Goal: Download file/media

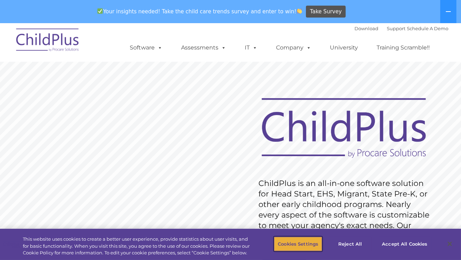
click at [310, 241] on button "Cookies Settings" at bounding box center [298, 244] width 48 height 15
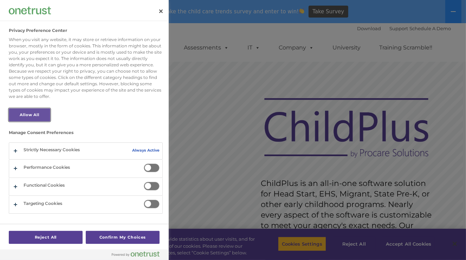
click at [41, 117] on button "Allow All" at bounding box center [29, 115] width 41 height 13
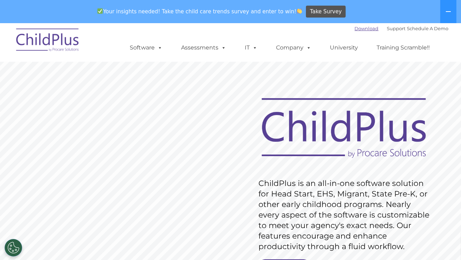
click at [360, 28] on link "Download" at bounding box center [367, 29] width 24 height 6
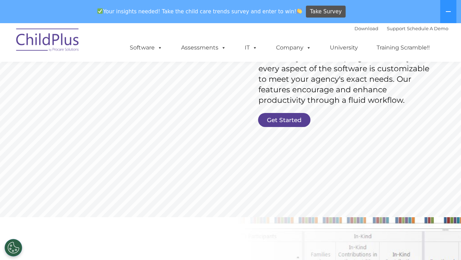
scroll to position [134, 0]
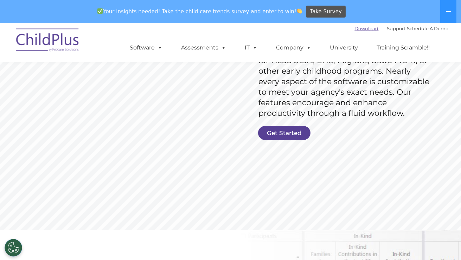
click at [359, 30] on link "Download" at bounding box center [367, 29] width 24 height 6
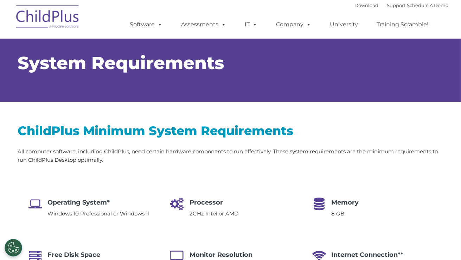
select select "MEDIUM"
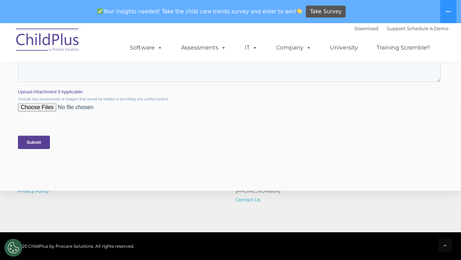
scroll to position [1340, 0]
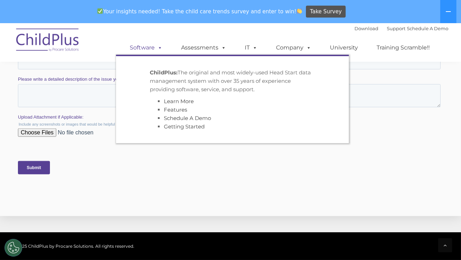
click at [148, 49] on link "Software" at bounding box center [146, 48] width 47 height 14
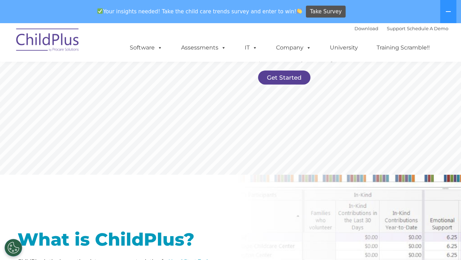
scroll to position [185, 0]
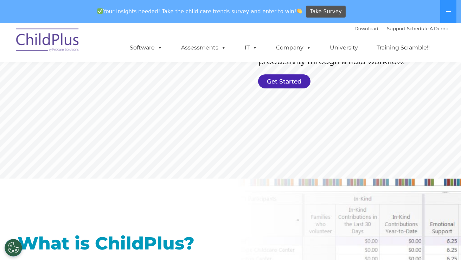
click at [300, 83] on link "Get Started" at bounding box center [284, 81] width 52 height 14
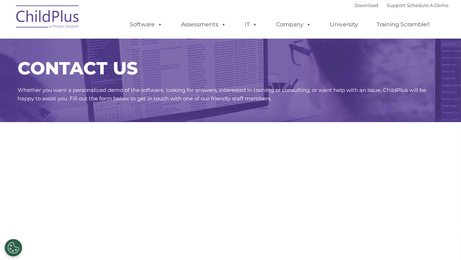
select select "MEDIUM"
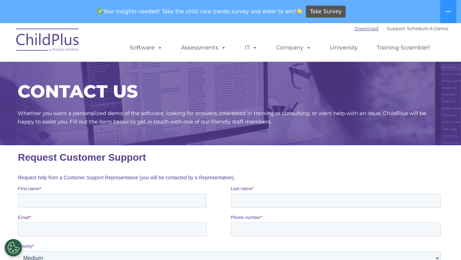
click at [356, 28] on link "Download" at bounding box center [367, 29] width 24 height 6
click at [389, 29] on link "Support" at bounding box center [396, 29] width 19 height 6
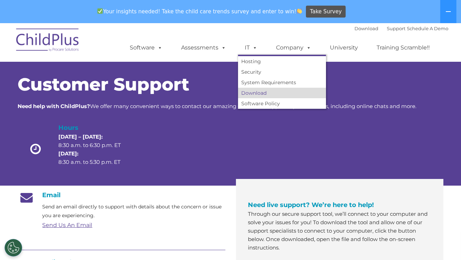
click at [260, 93] on link "Download" at bounding box center [282, 93] width 88 height 11
